Goal: Transaction & Acquisition: Purchase product/service

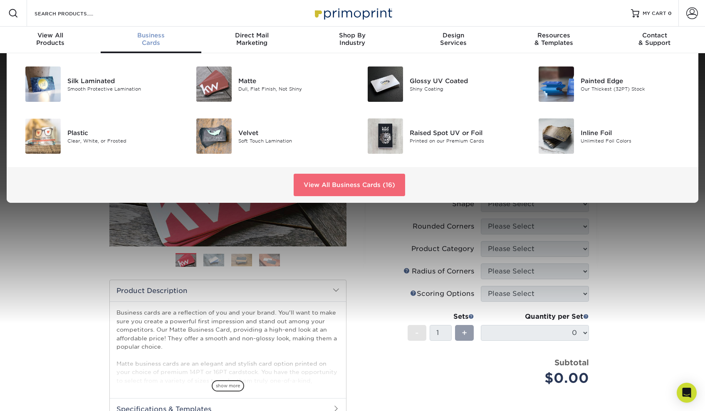
click at [321, 177] on link "View All Business Cards (16)" at bounding box center [349, 185] width 111 height 22
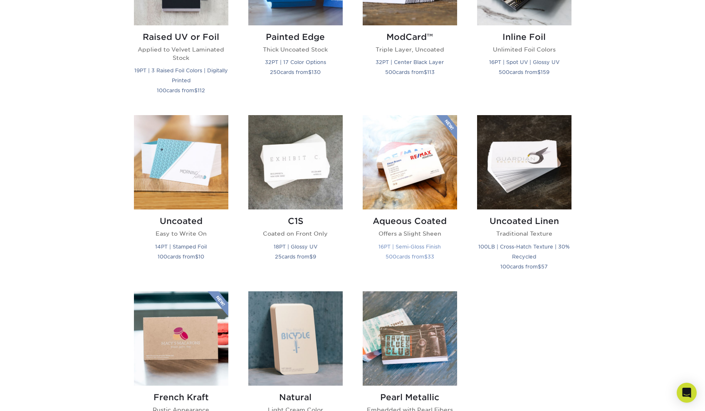
scroll to position [671, 0]
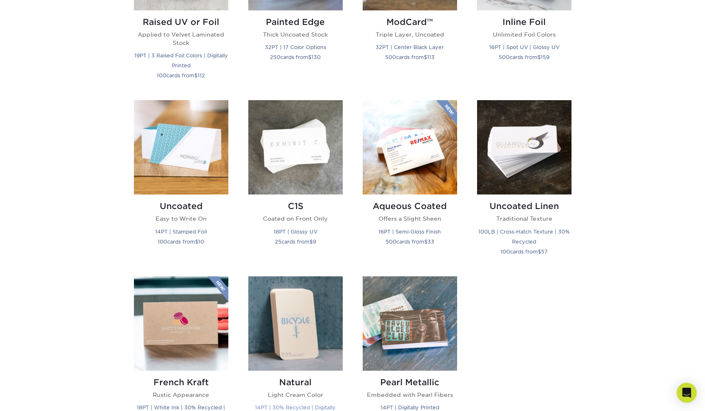
click at [299, 340] on img at bounding box center [295, 324] width 94 height 94
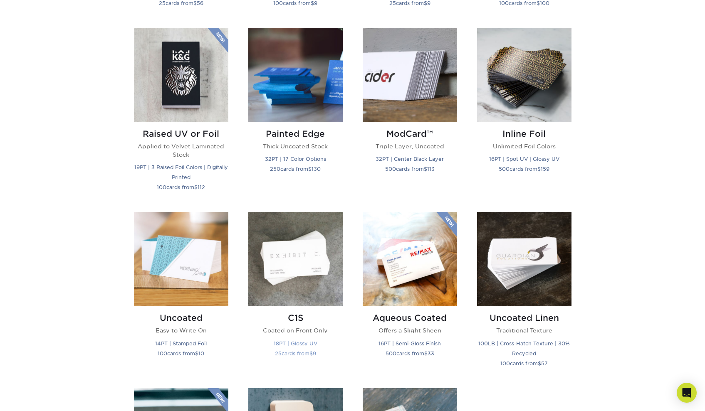
scroll to position [382, 0]
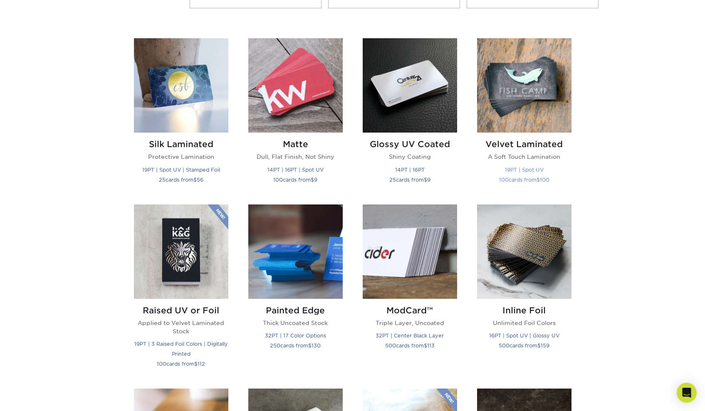
click at [520, 167] on small "19PT | Spot UV" at bounding box center [524, 170] width 39 height 6
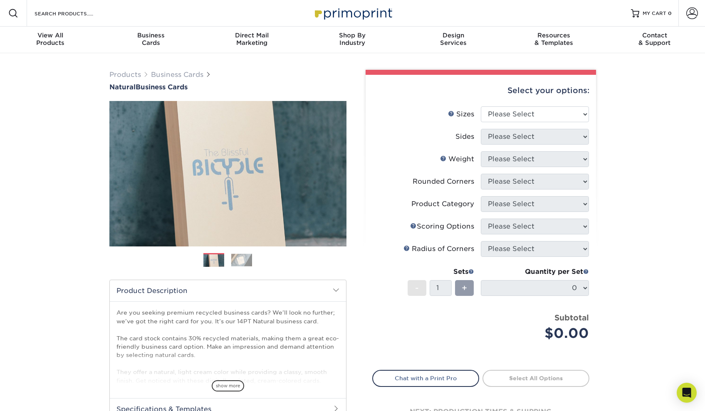
click at [235, 255] on img at bounding box center [241, 260] width 21 height 13
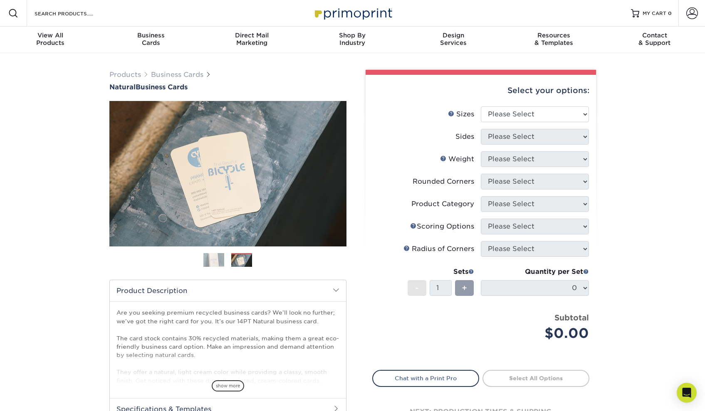
click at [218, 259] on img at bounding box center [213, 260] width 21 height 21
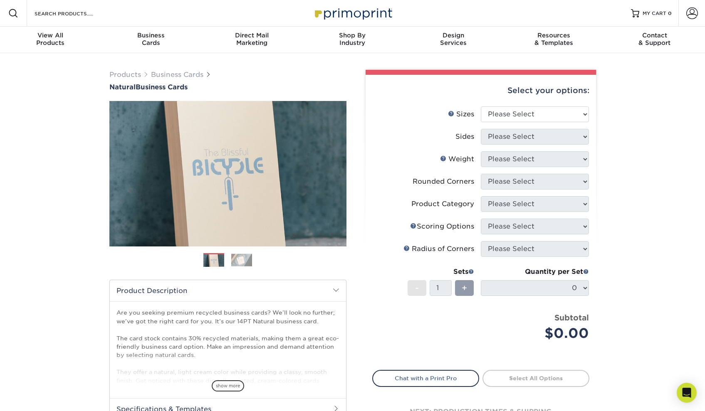
click at [237, 258] on img at bounding box center [241, 260] width 21 height 13
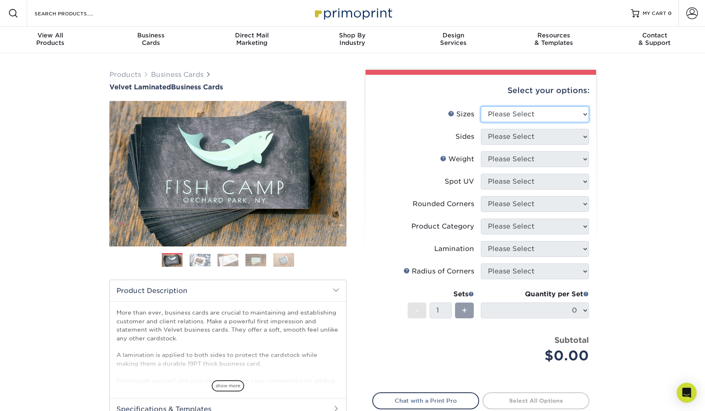
select select "2.00x3.50"
select select "32d3c223-f82c-492b-b915-ba065a00862f"
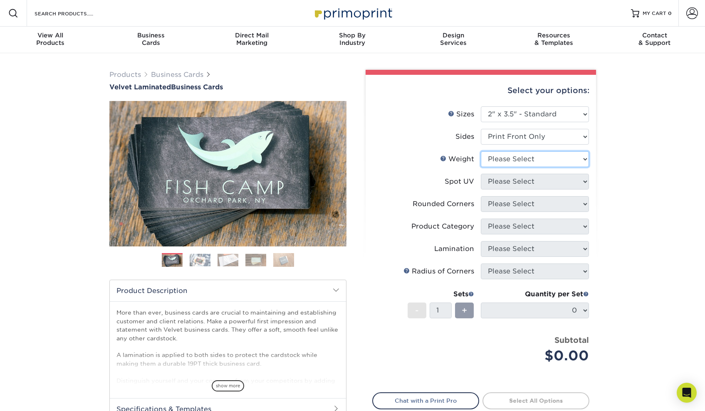
select select "16PT"
select select "3"
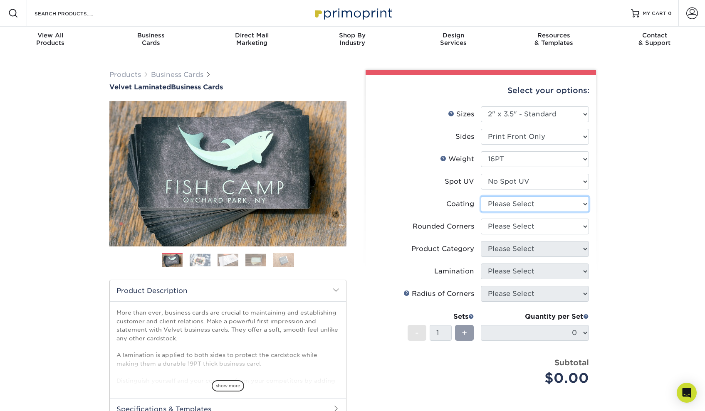
select select "3e7618de-abca-4bda-9f97-8b9129e913d8"
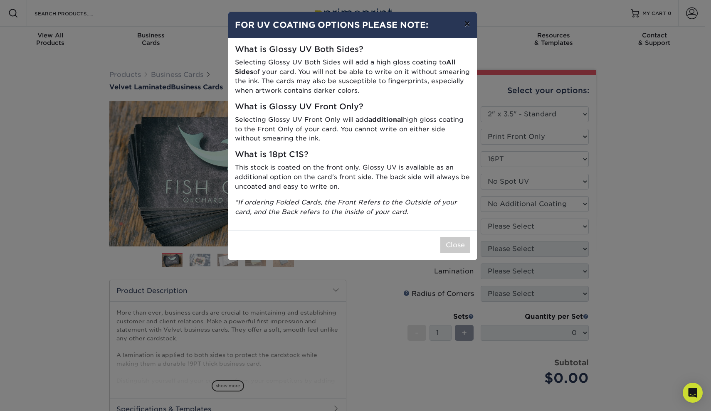
click at [465, 23] on button "×" at bounding box center [467, 23] width 19 height 23
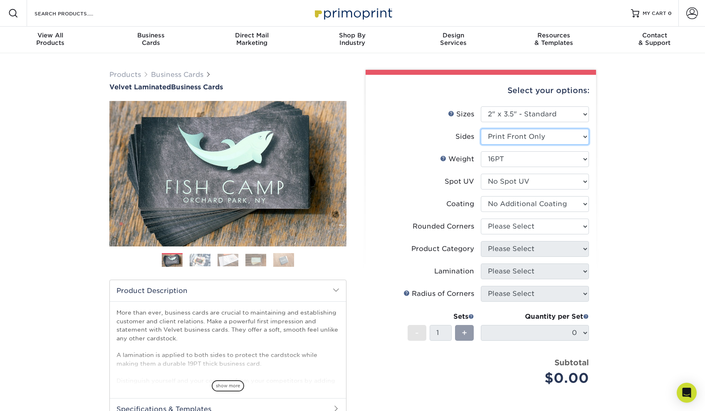
select select "13abbda7-1d64-4f25-8bb2-c179b224825d"
select select "-1"
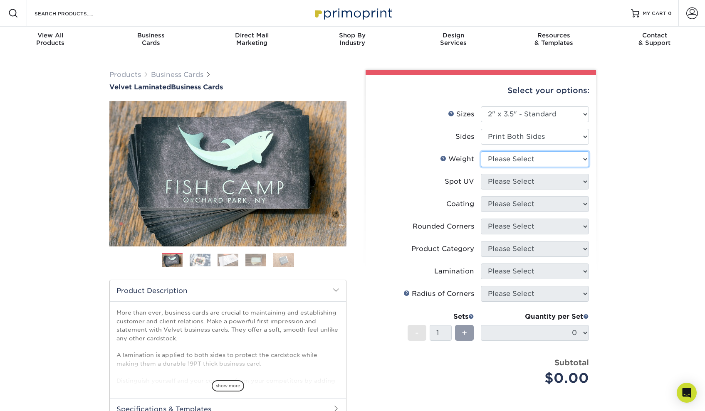
select select "16PT"
select select "0"
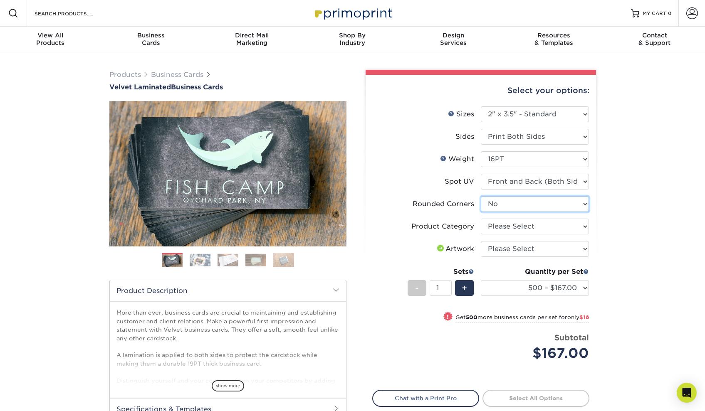
select select "7672df9e-0e0a-464d-8e1f-920c575e4da3"
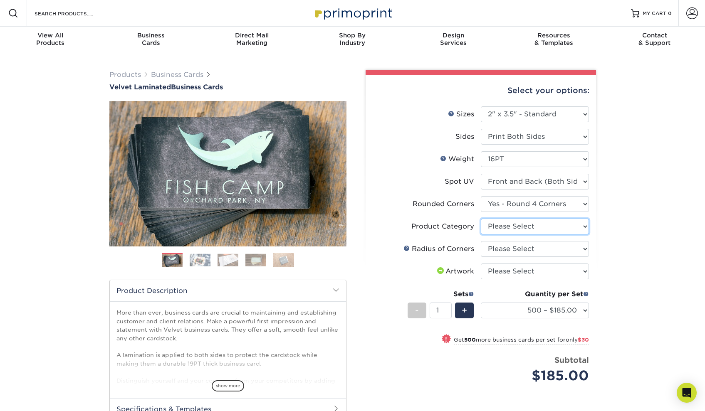
select select "3b5148f1-0588-4f88-a218-97bcfdce65c1"
select select "589680c7-ee9a-431b-9d12-d7aeb1386a97"
select select "upload"
select select "500 – $185.00"
click at [584, 291] on span at bounding box center [586, 294] width 6 height 6
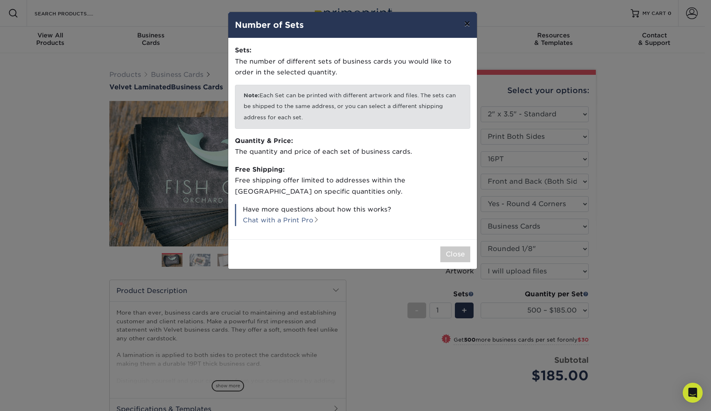
click at [464, 22] on button "×" at bounding box center [467, 23] width 19 height 23
